Goal: Task Accomplishment & Management: Use online tool/utility

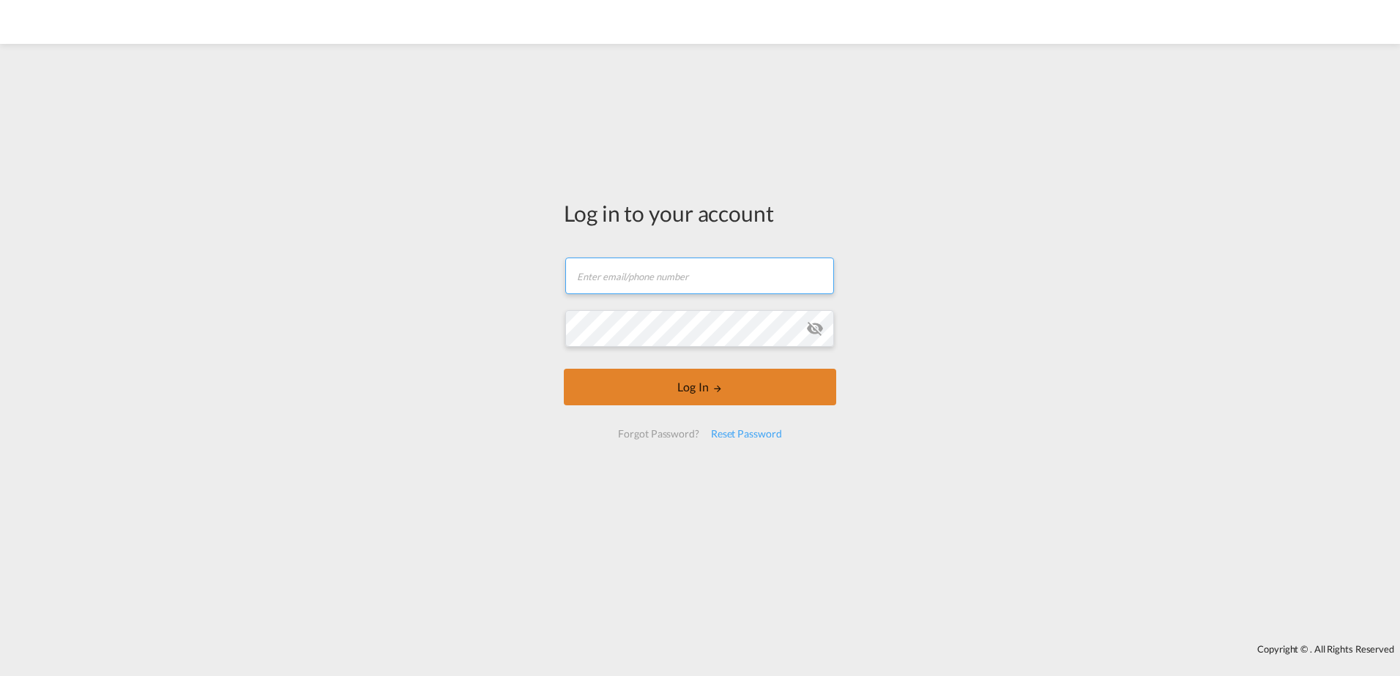
type input "[EMAIL_ADDRESS][DOMAIN_NAME]"
click at [681, 391] on button "Log In" at bounding box center [700, 387] width 272 height 37
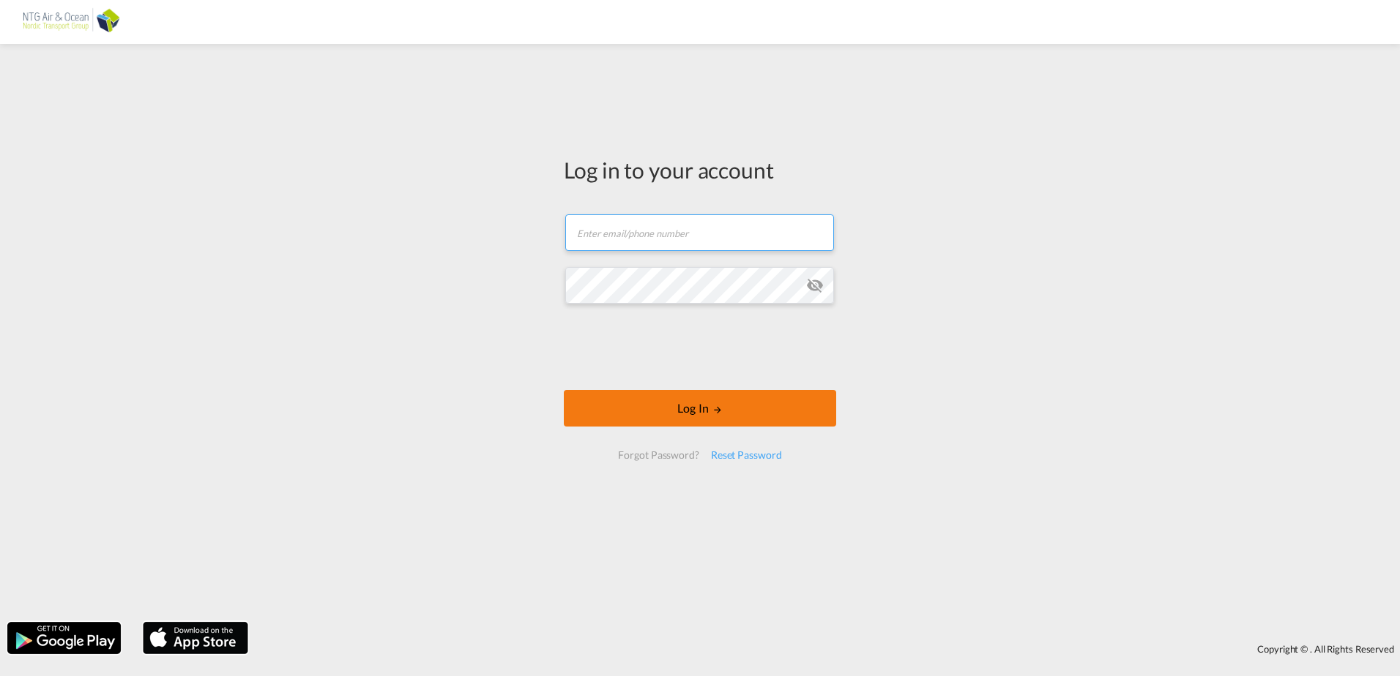
type input "[EMAIL_ADDRESS][DOMAIN_NAME]"
click at [648, 405] on button "Log In" at bounding box center [700, 408] width 272 height 37
